Goal: Task Accomplishment & Management: Manage account settings

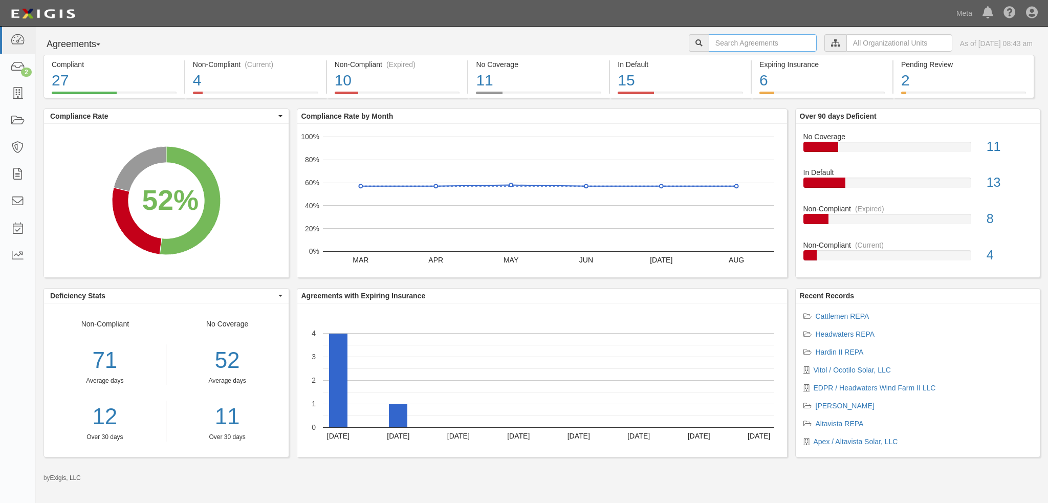
click at [751, 41] on input "text" at bounding box center [763, 42] width 108 height 17
type input "priarie switch"
click at [709, 48] on input "priarie switch" at bounding box center [763, 42] width 108 height 17
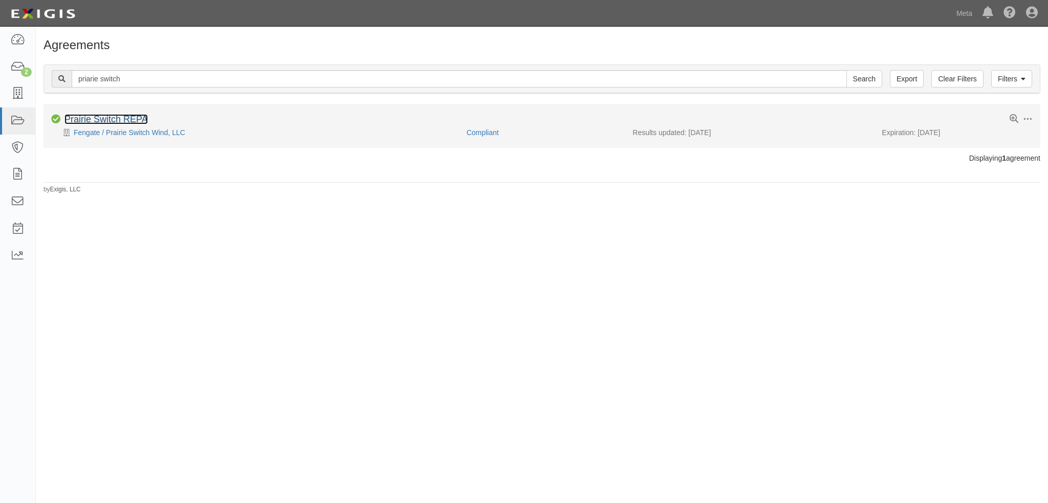
click at [133, 118] on link "Prairie Switch REPA" at bounding box center [105, 119] width 83 height 10
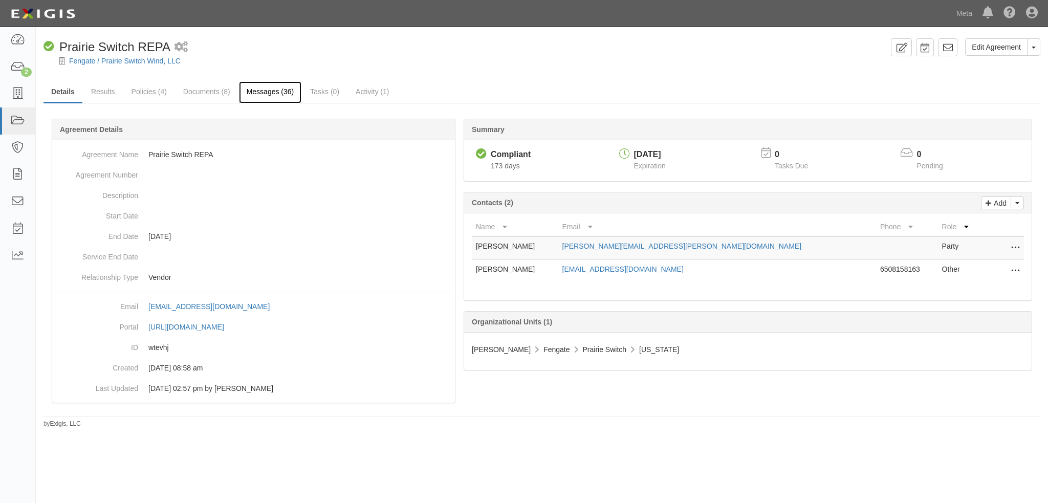
click at [240, 95] on link "Messages (36)" at bounding box center [270, 92] width 63 height 22
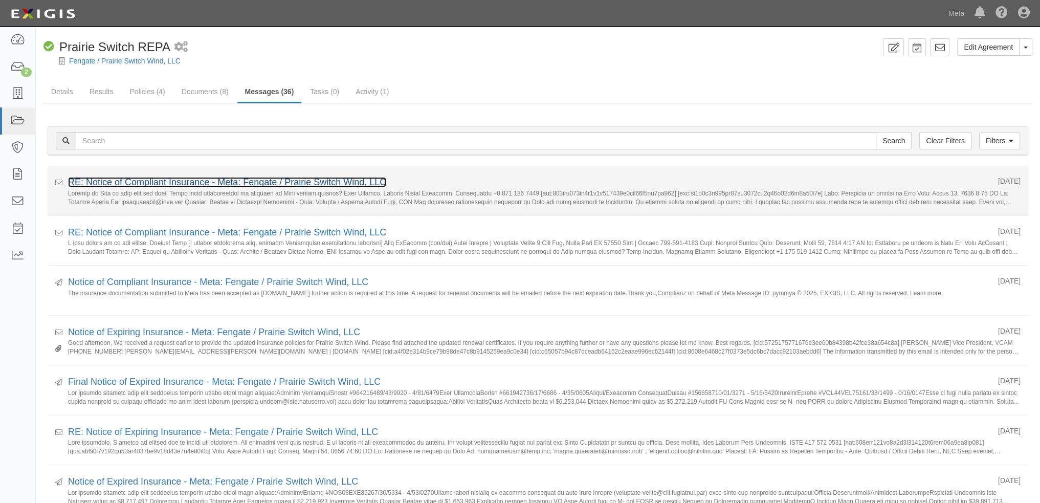
click at [354, 181] on link "RE: Notice of Compliant Insurance - Meta: Fengate / Prairie Switch Wind, LLC" at bounding box center [227, 182] width 318 height 10
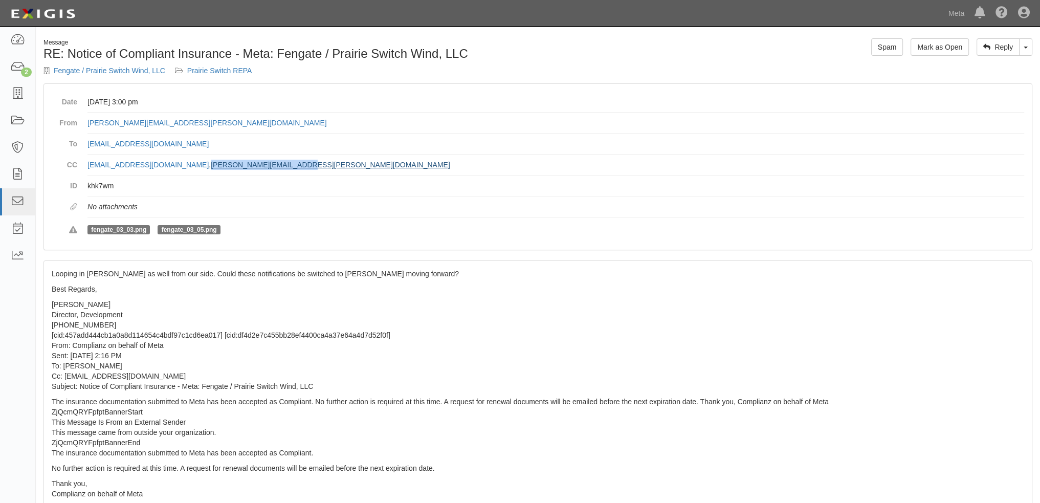
drag, startPoint x: 274, startPoint y: 168, endPoint x: 178, endPoint y: 164, distance: 96.8
click at [178, 164] on dd "[EMAIL_ADDRESS][DOMAIN_NAME] , [PERSON_NAME][EMAIL_ADDRESS][PERSON_NAME][DOMAIN…" at bounding box center [555, 165] width 937 height 21
copy link "[PERSON_NAME][EMAIL_ADDRESS][PERSON_NAME][DOMAIN_NAME]"
click at [12, 202] on icon at bounding box center [17, 202] width 14 height 12
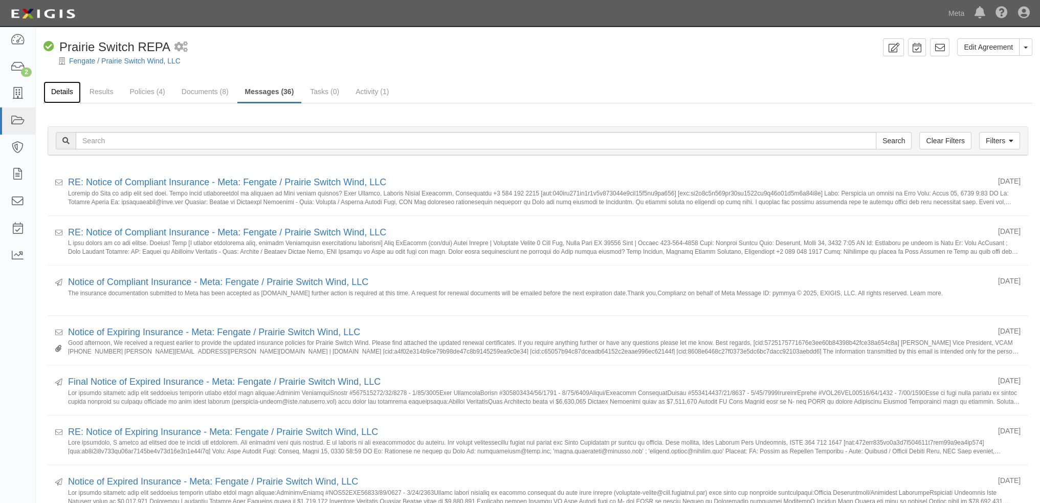
click at [64, 92] on link "Details" at bounding box center [61, 92] width 37 height 22
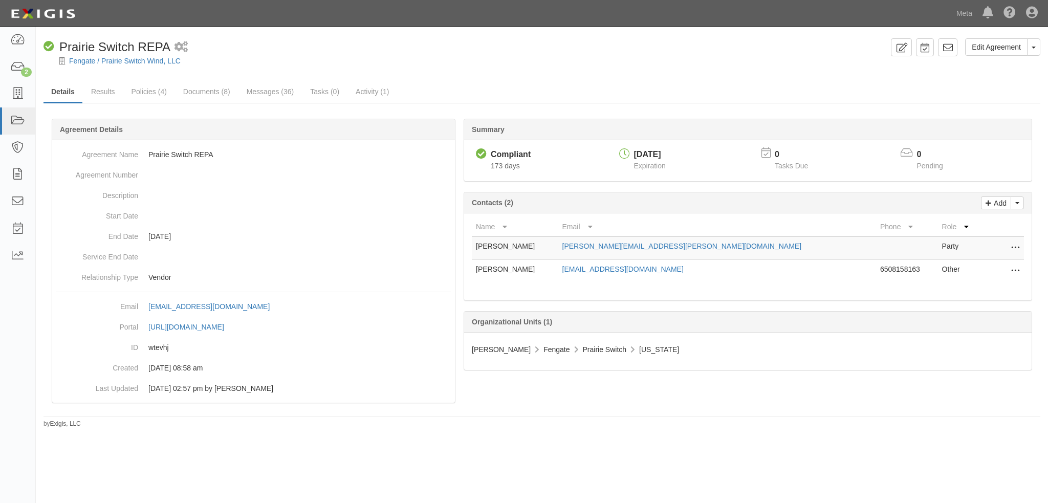
click at [628, 448] on div "Edit Agreement Toggle Agreement Dropdown View Audit Trail Archive Agreement Del…" at bounding box center [524, 257] width 1048 height 453
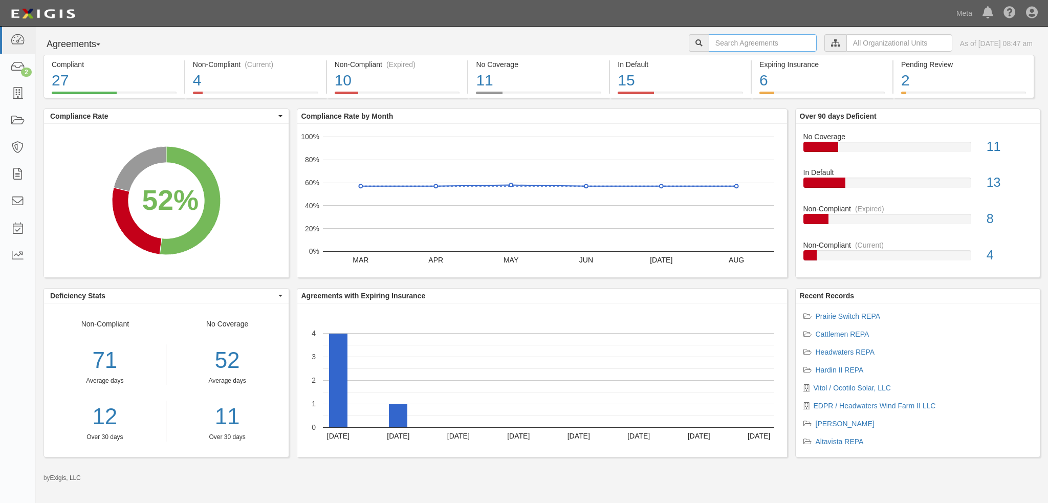
click at [763, 43] on input "text" at bounding box center [763, 42] width 108 height 17
type input "new hickory"
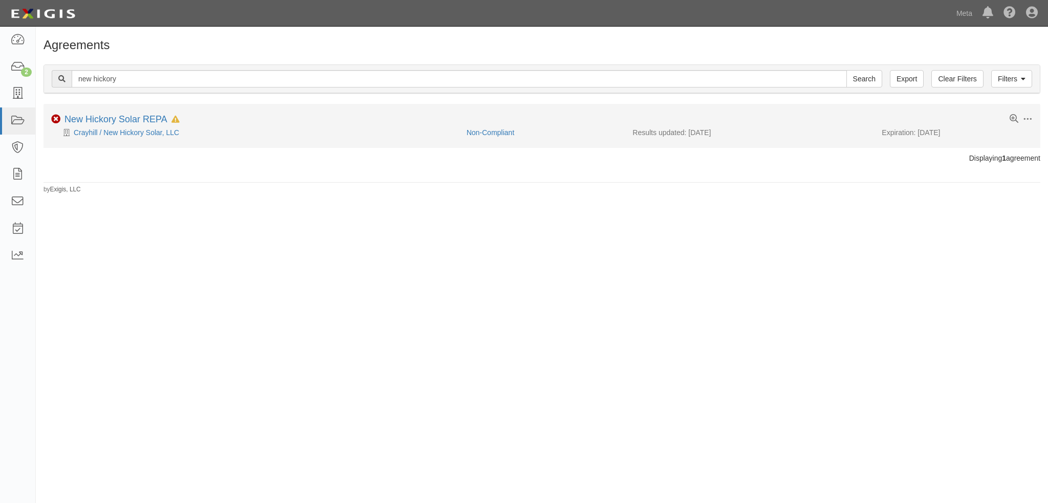
click at [291, 124] on div "Toggle Agreement Dropdown Edit Log activity Add task Send message Archive Delet…" at bounding box center [541, 120] width 997 height 13
click at [90, 116] on link "New Hickory Solar REPA" at bounding box center [115, 119] width 103 height 10
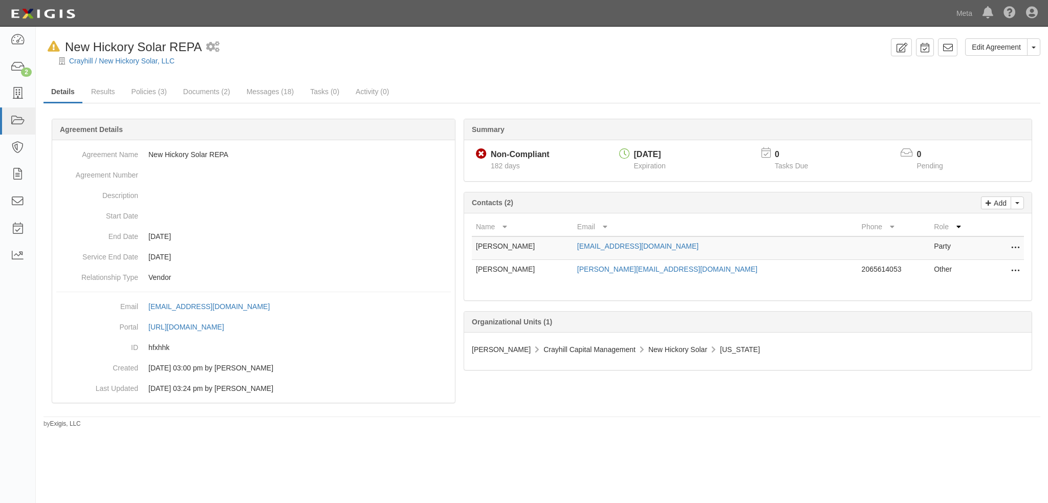
click at [509, 432] on div "Edit Agreement Toggle Agreement Dropdown View Audit Trail Archive Agreement Del…" at bounding box center [524, 257] width 1048 height 453
click at [1016, 270] on icon at bounding box center [1015, 271] width 8 height 13
click at [671, 292] on div "Name Email Phone Role [PERSON_NAME] [PERSON_NAME][EMAIL_ADDRESS][DOMAIN_NAME] P…" at bounding box center [747, 256] width 567 height 87
click at [1013, 268] on icon at bounding box center [1015, 271] width 8 height 13
click at [969, 264] on link "Edit" at bounding box center [969, 268] width 100 height 18
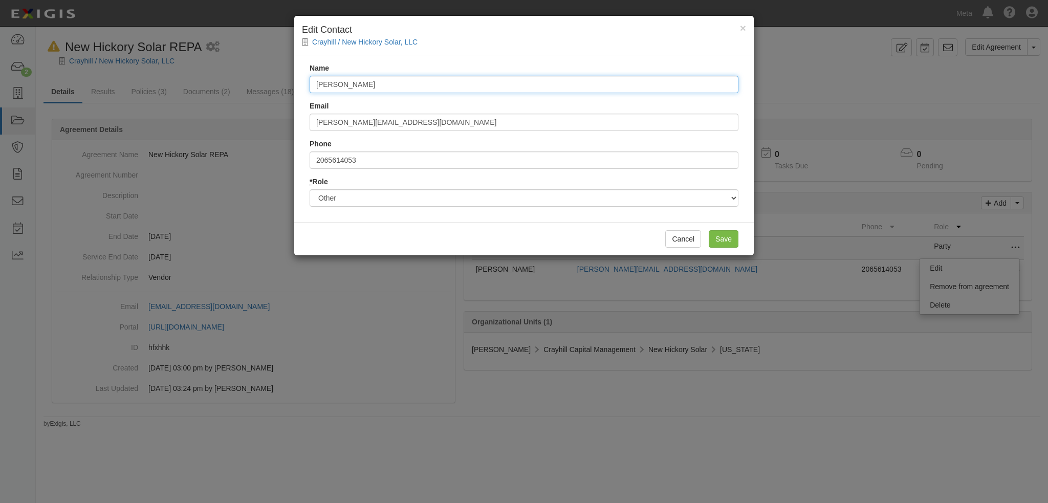
drag, startPoint x: 367, startPoint y: 87, endPoint x: 301, endPoint y: 70, distance: 67.6
click at [301, 70] on div "Name Keith Frederick Email keithfrederick@meta.com Phone 2065614053 * Role Part…" at bounding box center [523, 138] width 459 height 167
type input "Cici Saekow"
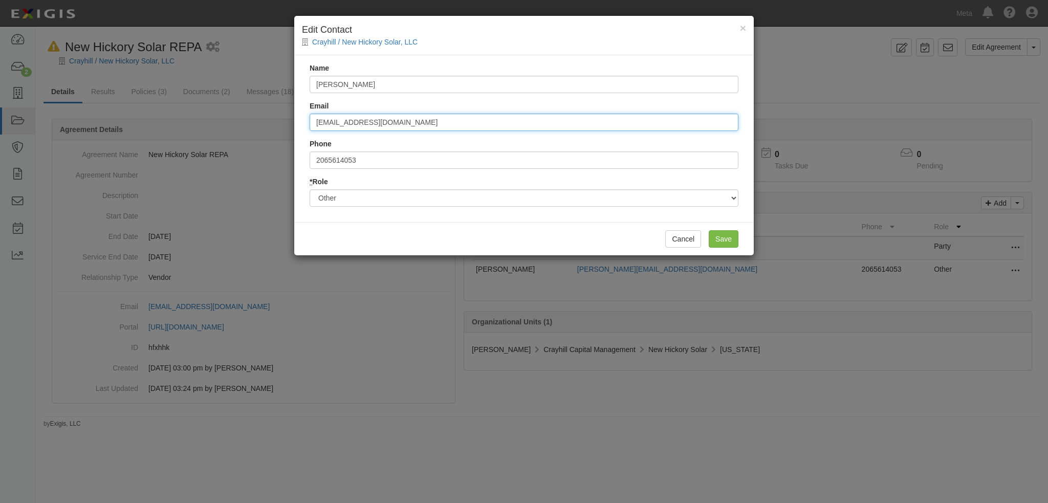
type input "cicisaekow@meta.com"
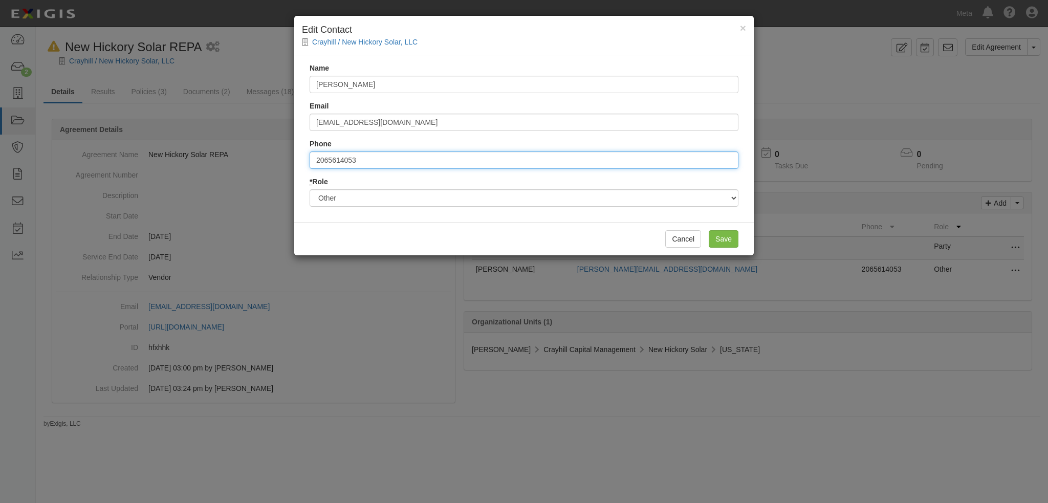
click at [320, 158] on input "2065614053" at bounding box center [524, 159] width 429 height 17
type input "6"
type input "6508158163"
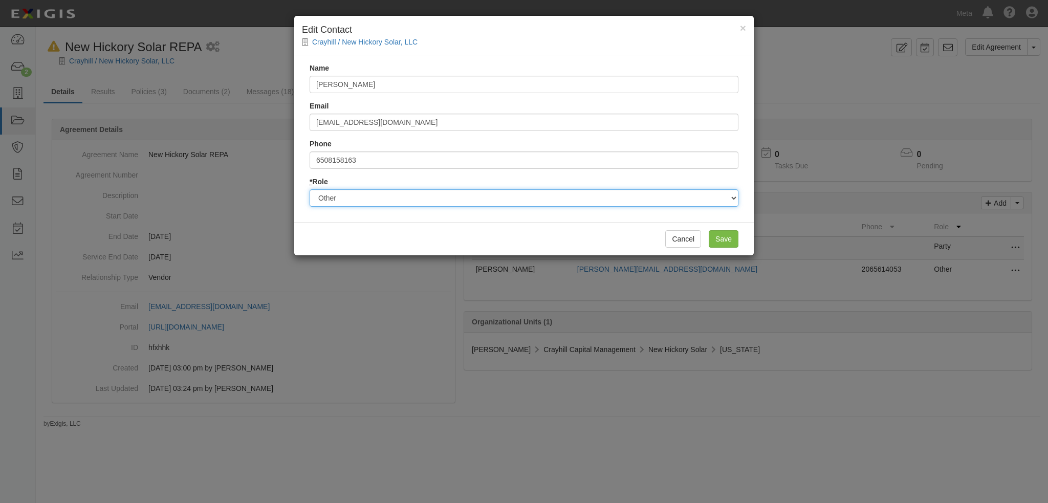
click at [345, 194] on select "Party Broker Other" at bounding box center [524, 197] width 429 height 17
click at [310, 189] on select "Party Broker Other" at bounding box center [524, 197] width 429 height 17
click at [712, 235] on input "Save" at bounding box center [724, 238] width 30 height 17
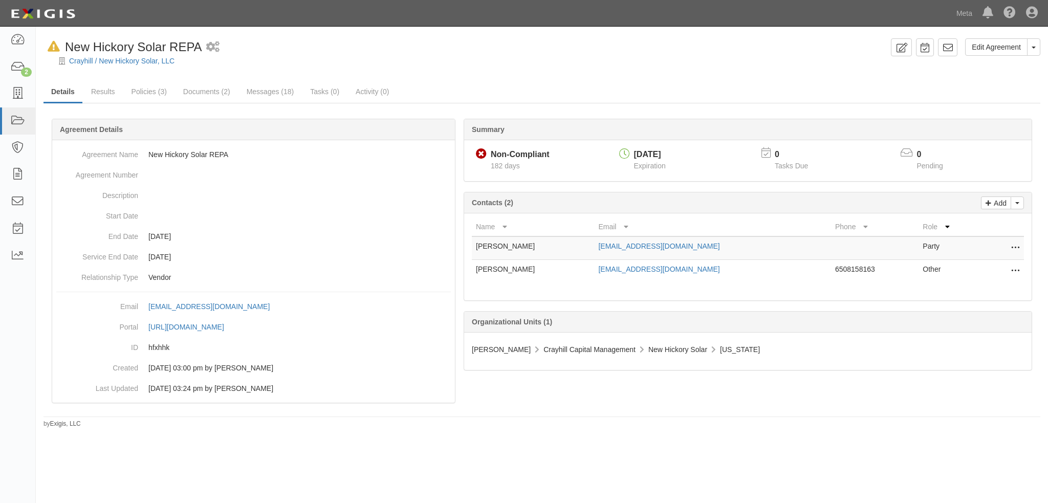
click at [634, 398] on div at bounding box center [541, 273] width 997 height 279
click at [86, 96] on link "Results" at bounding box center [102, 92] width 39 height 22
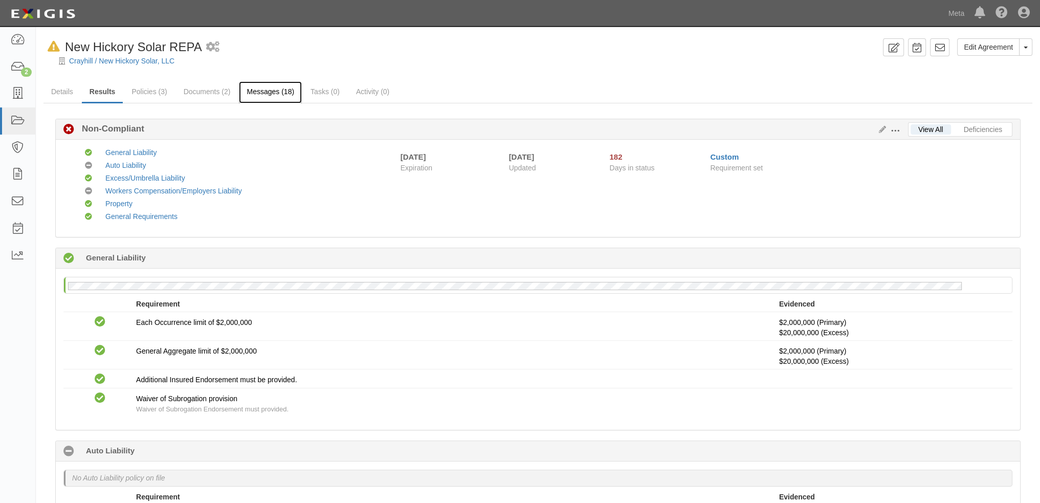
click at [256, 98] on link "Messages (18)" at bounding box center [270, 92] width 63 height 22
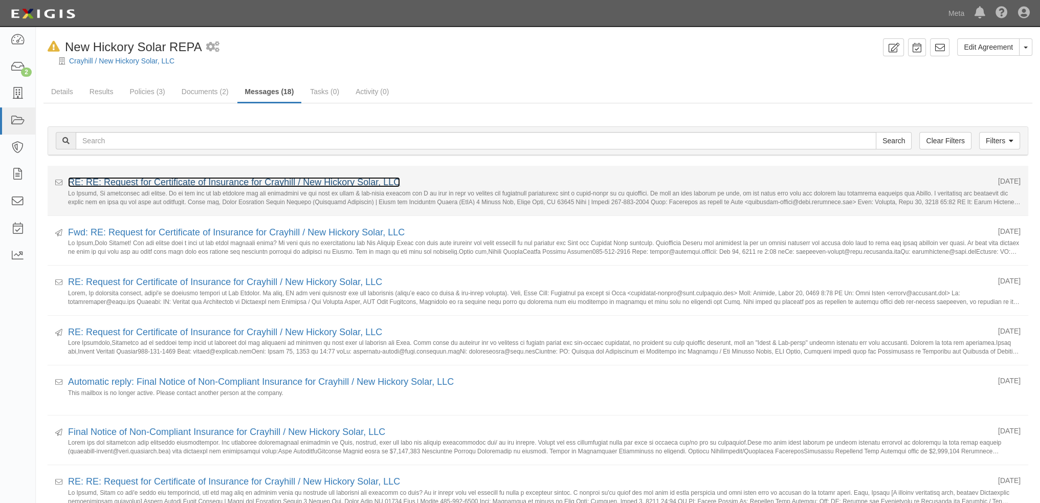
click at [280, 184] on link "RE: RE: Request for Certificate of Insurance for Crayhill / New Hickory Solar, …" at bounding box center [234, 182] width 332 height 10
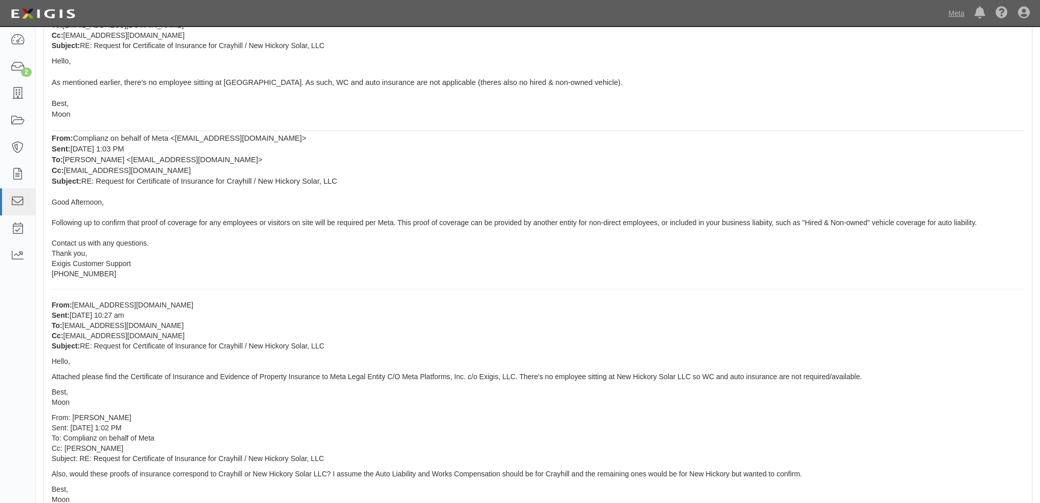
scroll to position [716, 0]
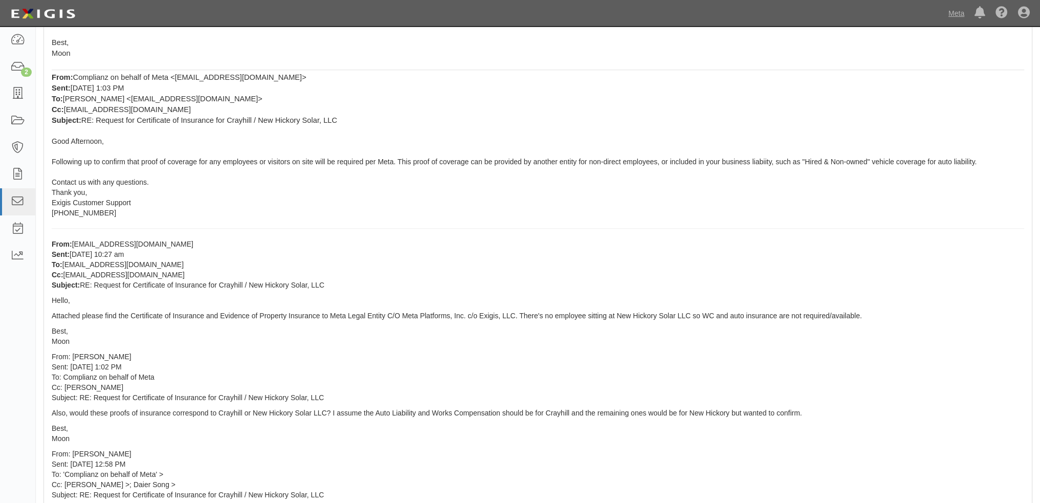
click at [404, 239] on p "From: [EMAIL_ADDRESS][DOMAIN_NAME] Sent: [DATE] 10:27 am To: [EMAIL_ADDRESS][DO…" at bounding box center [538, 264] width 973 height 51
